Goal: Obtain resource: Download file/media

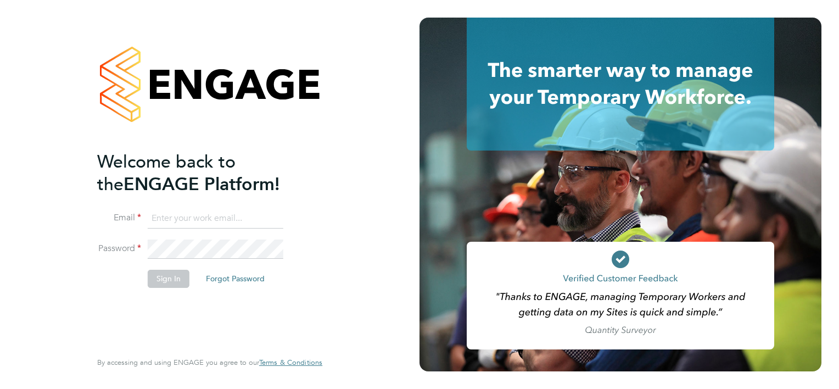
type input "[PERSON_NAME][EMAIL_ADDRESS][PERSON_NAME][PERSON_NAME][DOMAIN_NAME]"
click at [165, 278] on button "Sign In" at bounding box center [169, 279] width 42 height 18
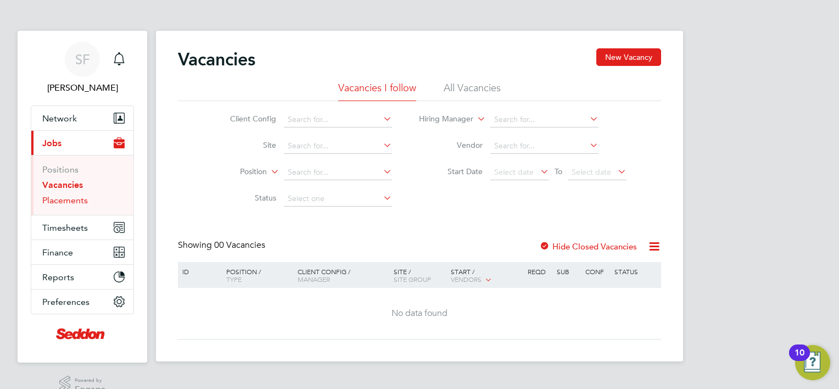
click at [66, 203] on link "Placements" at bounding box center [65, 200] width 46 height 10
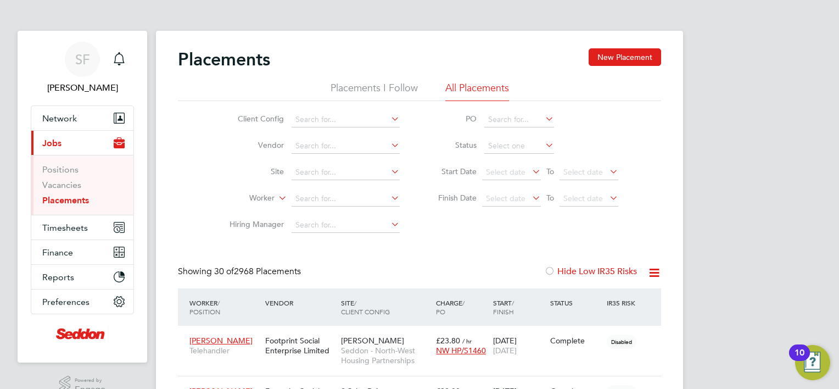
click at [582, 274] on label "Hide Low IR35 Risks" at bounding box center [590, 271] width 93 height 11
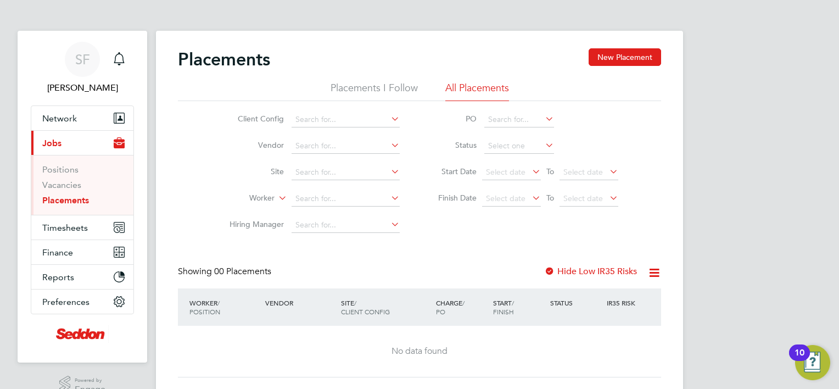
click at [582, 274] on label "Hide Low IR35 Risks" at bounding box center [590, 271] width 93 height 11
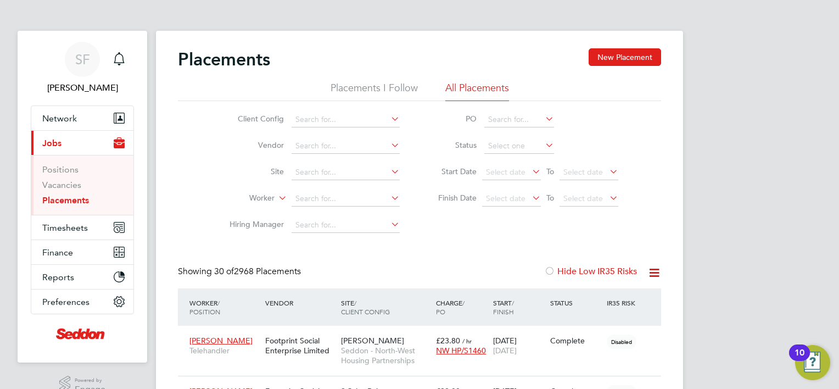
click at [67, 202] on link "Placements" at bounding box center [65, 200] width 47 height 10
click at [655, 276] on icon at bounding box center [655, 273] width 14 height 14
click at [615, 301] on li "Download Placements Report" at bounding box center [600, 298] width 117 height 15
